Goal: Use online tool/utility: Utilize a website feature to perform a specific function

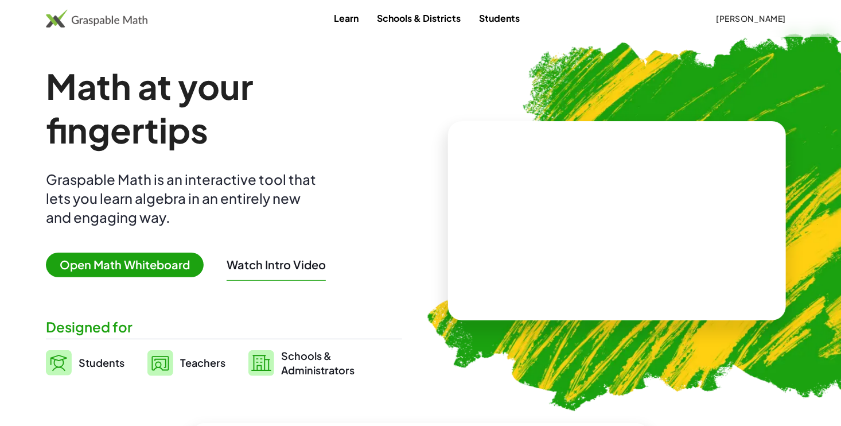
click at [161, 257] on span "Open Math Whiteboard" at bounding box center [125, 265] width 158 height 25
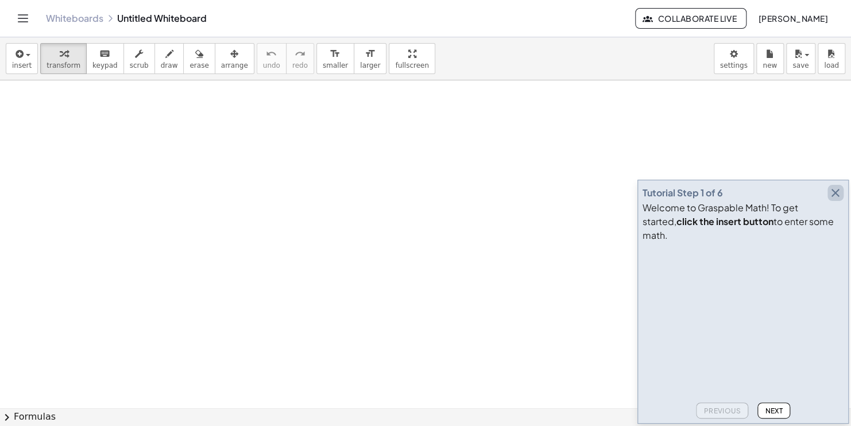
click at [833, 200] on icon "button" at bounding box center [835, 193] width 14 height 14
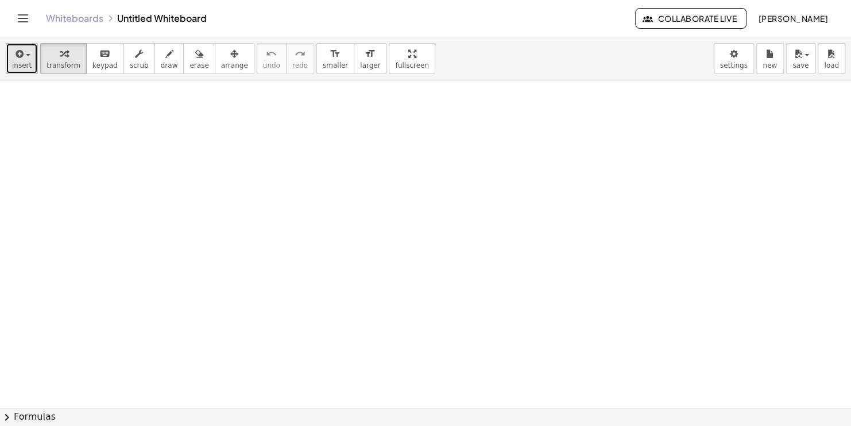
click at [22, 57] on icon "button" at bounding box center [18, 54] width 10 height 14
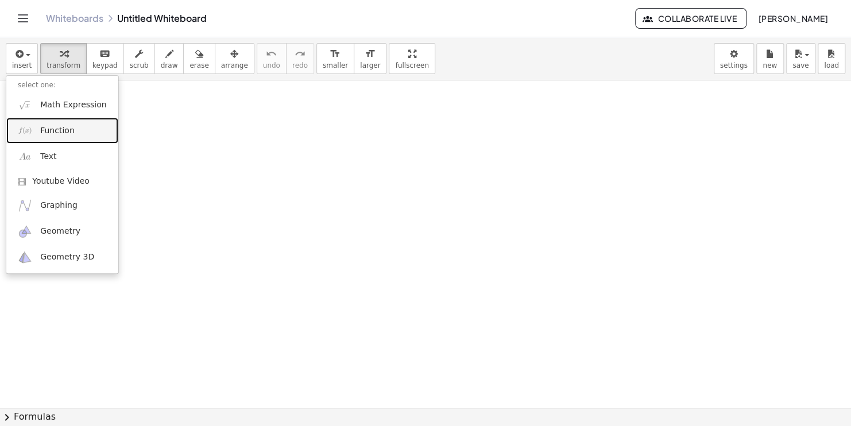
click at [55, 134] on span "Function" at bounding box center [57, 130] width 34 height 11
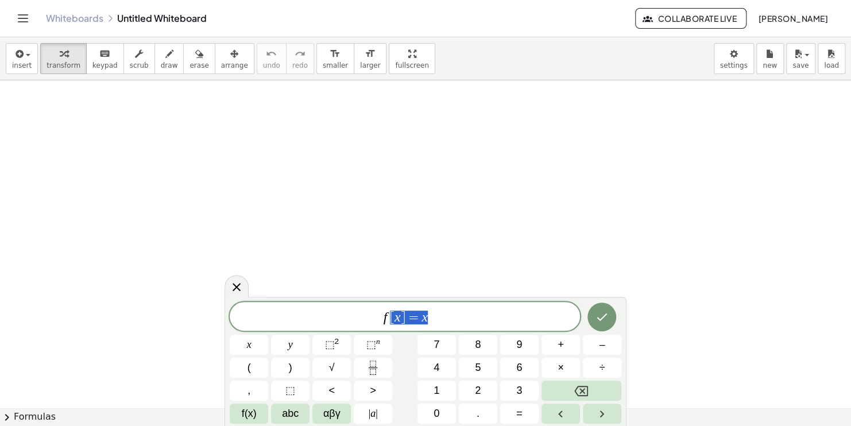
drag, startPoint x: 481, startPoint y: 315, endPoint x: 375, endPoint y: 321, distance: 106.3
click at [375, 321] on span "f [ x ] = x" at bounding box center [405, 317] width 350 height 16
click at [257, 413] on button "f(x)" at bounding box center [249, 413] width 38 height 20
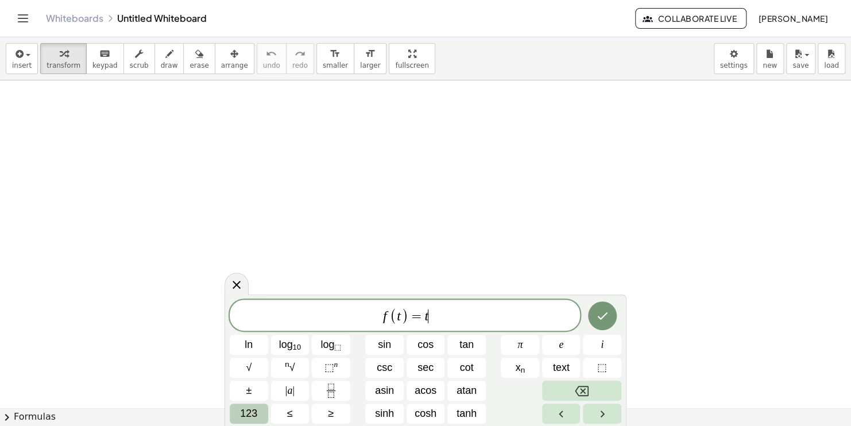
click at [262, 413] on button "123" at bounding box center [249, 413] width 38 height 20
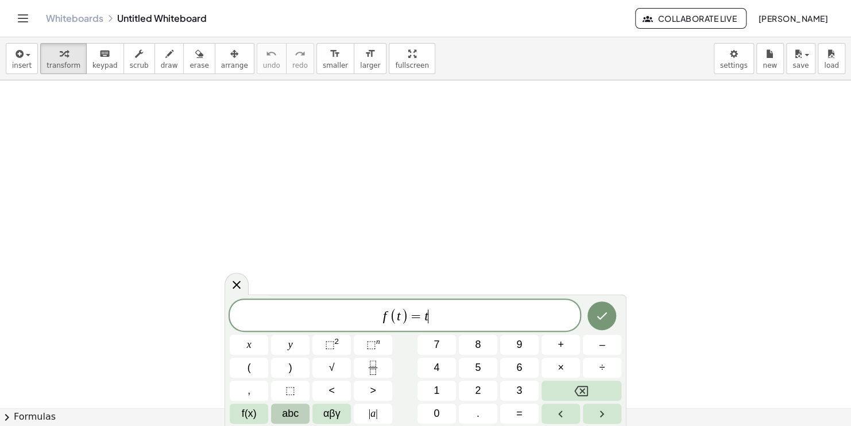
click at [288, 416] on span "abc" at bounding box center [290, 413] width 17 height 15
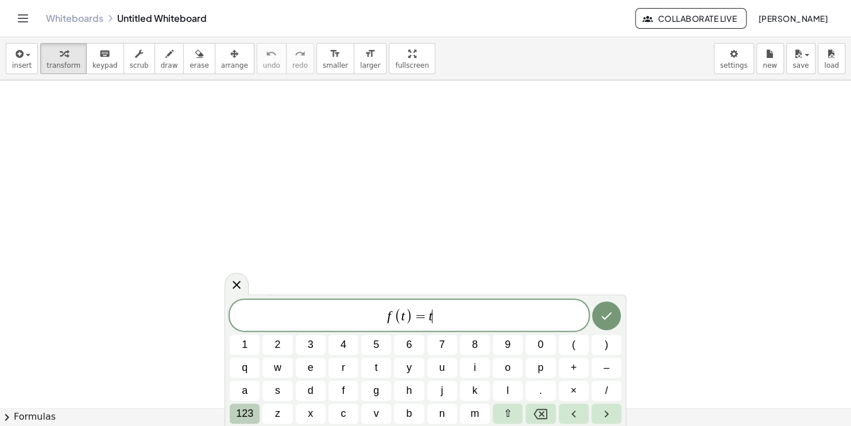
click at [251, 413] on span "123" at bounding box center [244, 413] width 17 height 15
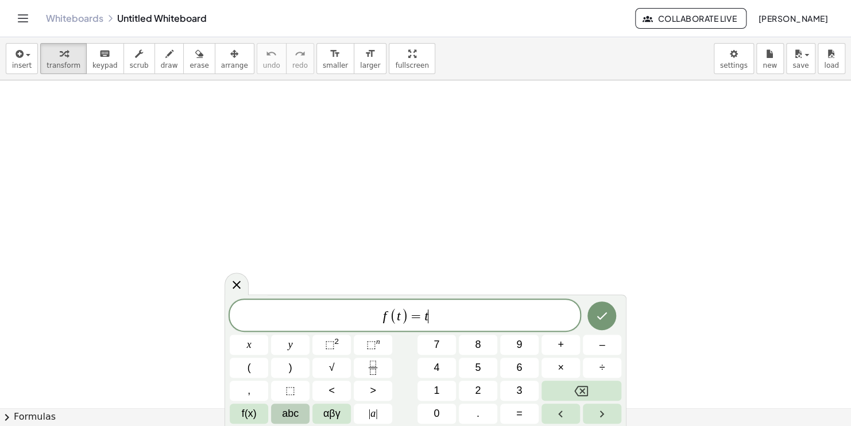
click at [280, 414] on button "abc" at bounding box center [290, 413] width 38 height 20
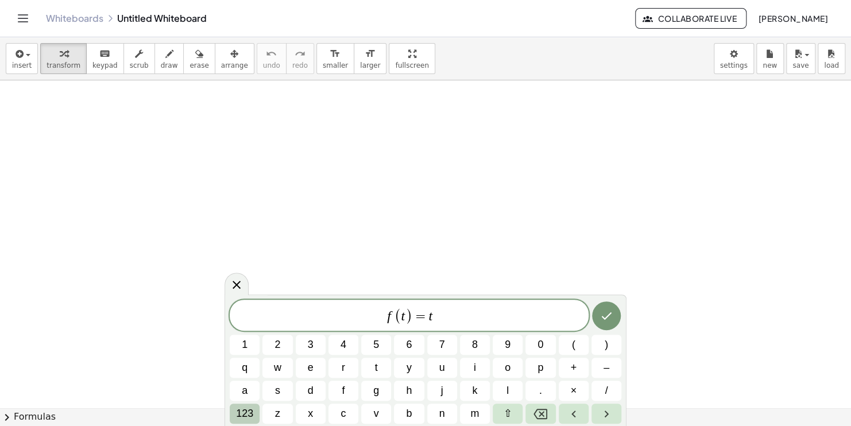
click at [252, 413] on span "123" at bounding box center [244, 413] width 17 height 15
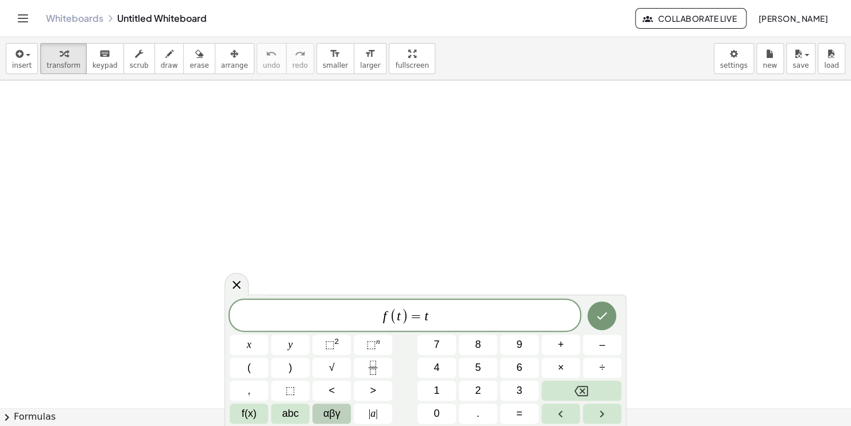
click at [317, 418] on button "αβγ" at bounding box center [331, 413] width 38 height 20
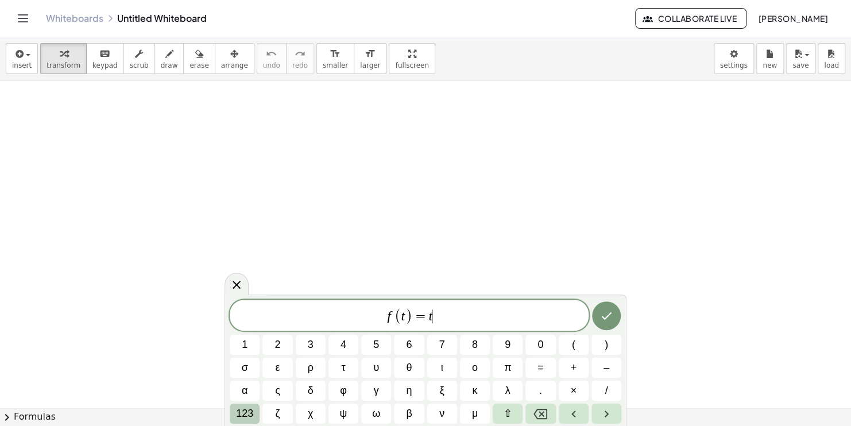
click at [255, 411] on button "123" at bounding box center [245, 413] width 30 height 20
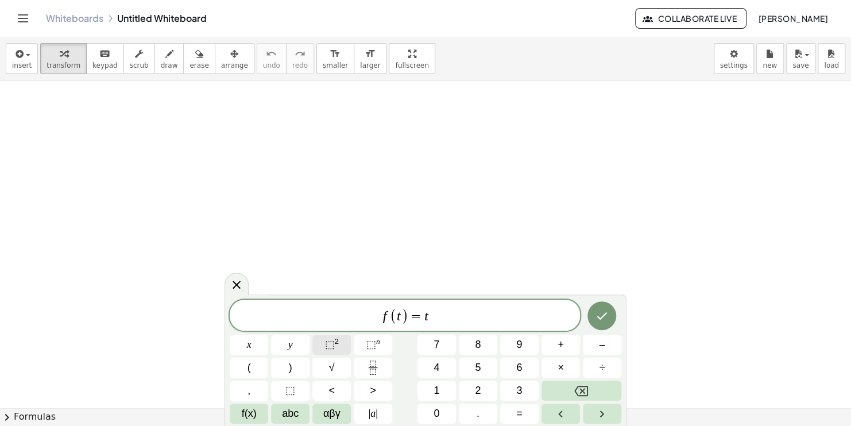
click at [334, 350] on span "⬚ 2" at bounding box center [331, 344] width 14 height 15
click at [597, 317] on icon "Done" at bounding box center [602, 314] width 14 height 14
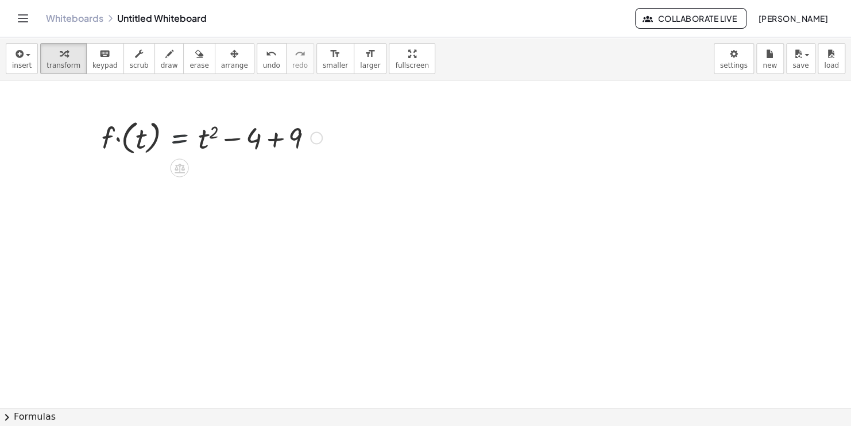
click at [193, 130] on div at bounding box center [212, 137] width 232 height 42
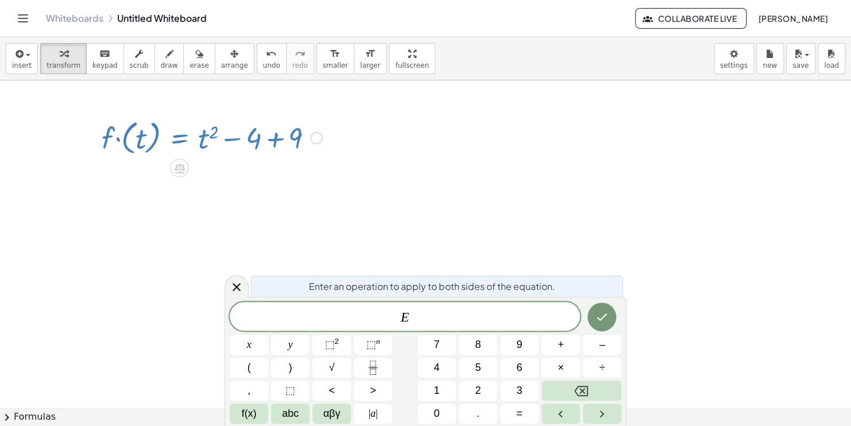
click at [220, 141] on div at bounding box center [212, 137] width 232 height 42
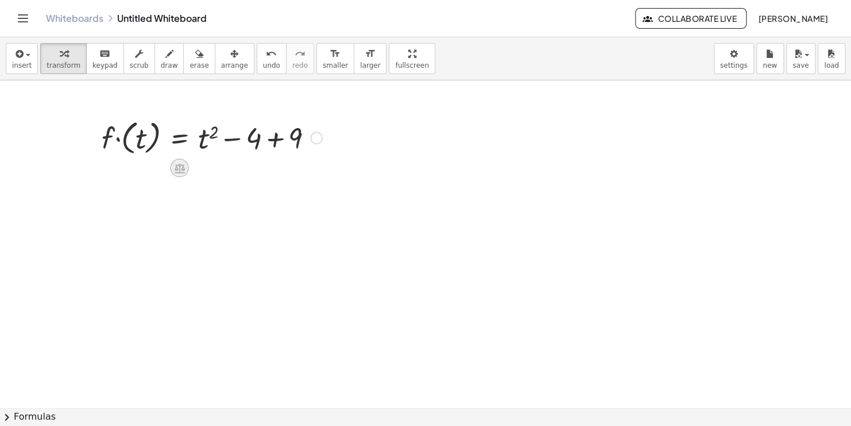
click at [184, 168] on icon at bounding box center [179, 169] width 10 height 10
click at [236, 136] on div at bounding box center [212, 137] width 232 height 42
click at [274, 139] on div at bounding box center [212, 137] width 232 height 42
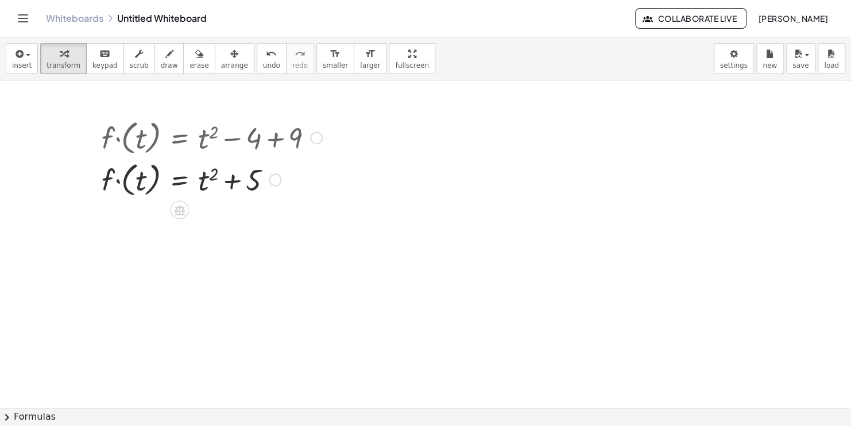
click at [231, 182] on div at bounding box center [212, 179] width 232 height 42
